Goal: Task Accomplishment & Management: Use online tool/utility

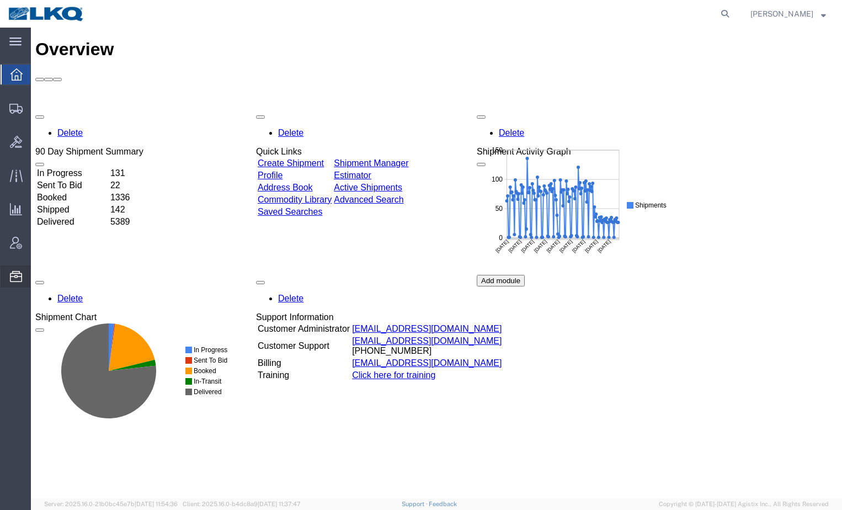
click at [0, 0] on span "Location Appointment" at bounding box center [0, 0] width 0 height 0
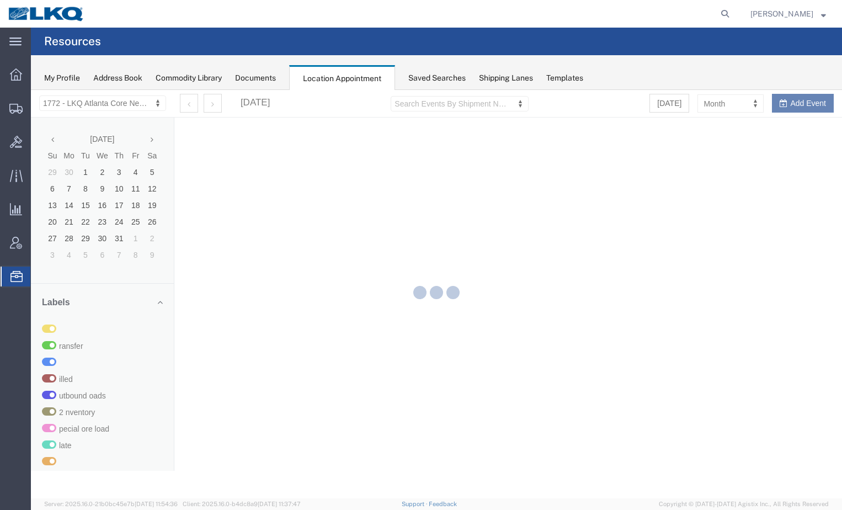
select select "30704"
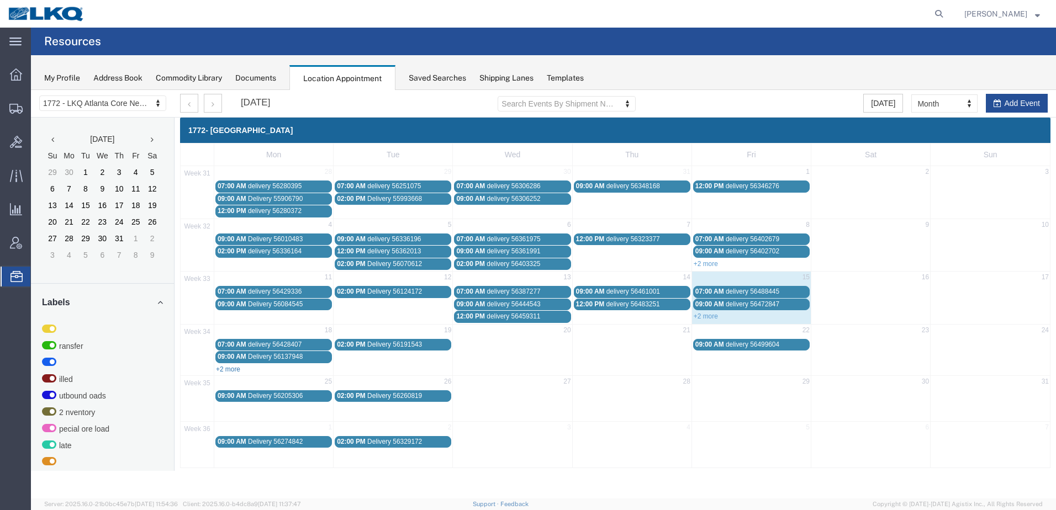
click at [230, 369] on link "+2 more" at bounding box center [228, 369] width 24 height 8
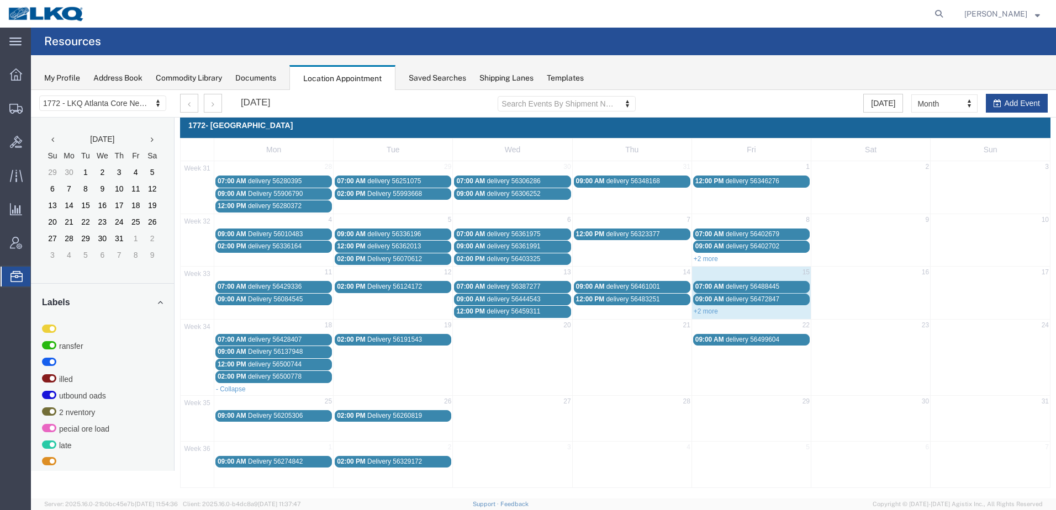
scroll to position [6, 0]
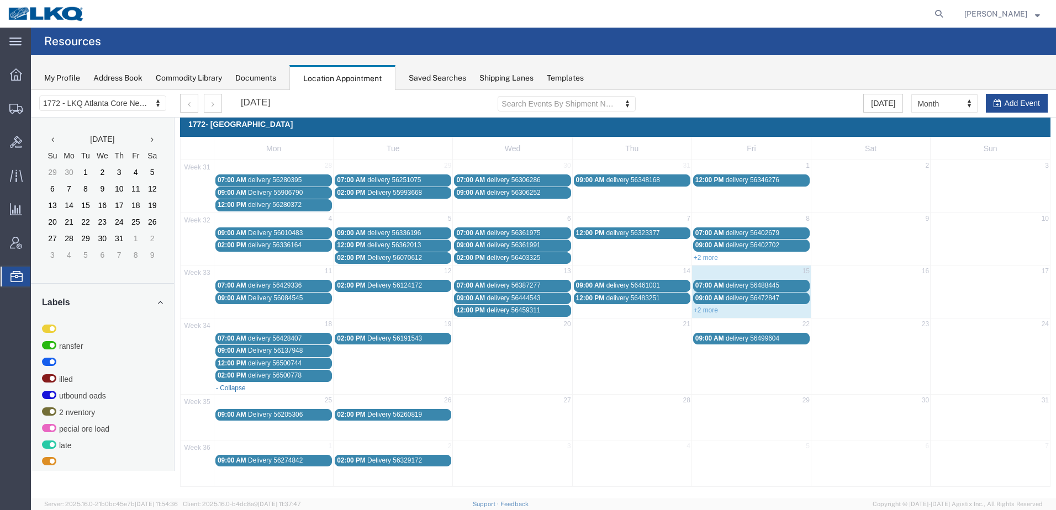
click at [235, 387] on link "- Collapse" at bounding box center [231, 388] width 30 height 8
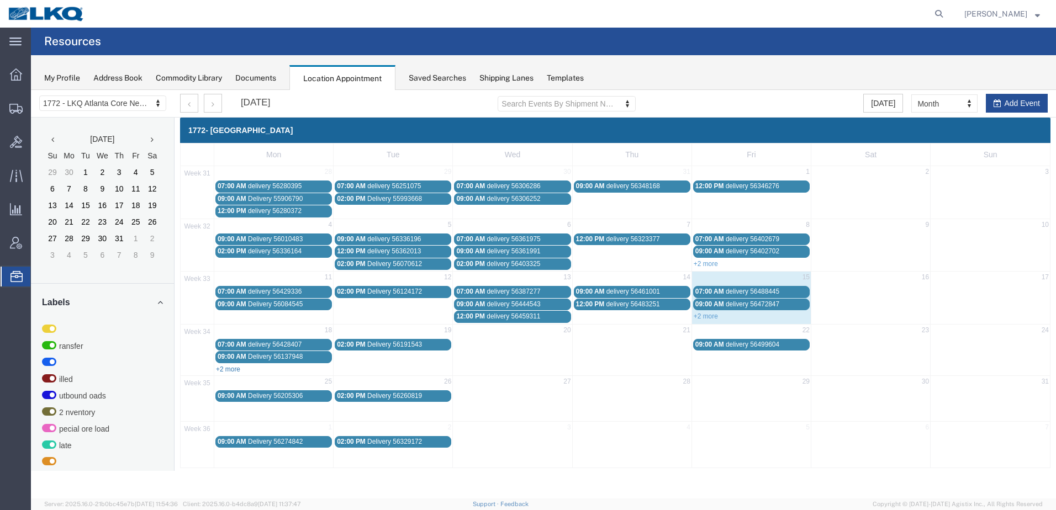
click at [236, 367] on link "+2 more" at bounding box center [228, 369] width 24 height 8
